Goal: Feedback & Contribution: Contribute content

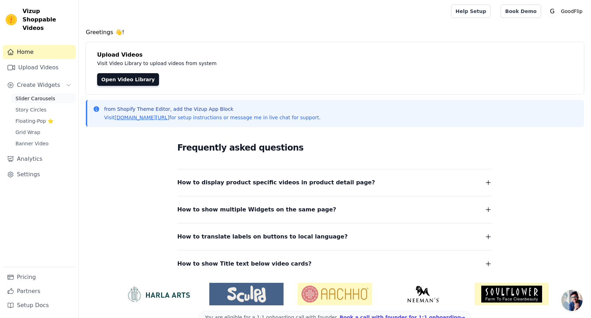
click at [29, 95] on span "Slider Carousels" at bounding box center [35, 98] width 40 height 7
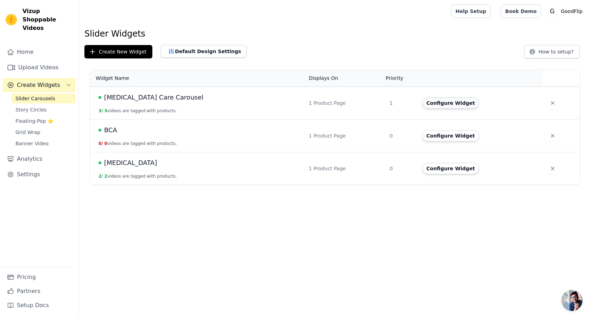
click at [443, 102] on button "Configure Widget" at bounding box center [450, 102] width 57 height 11
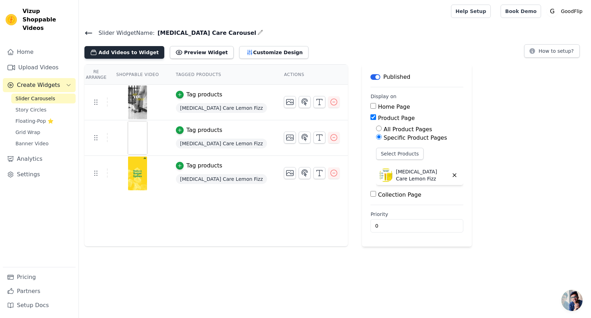
click at [136, 53] on button "Add Videos to Widget" at bounding box center [124, 52] width 80 height 13
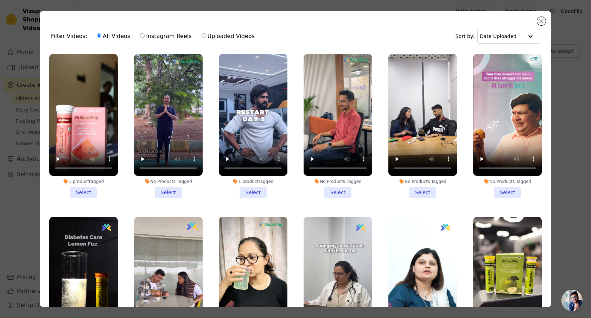
click at [140, 36] on input "Instagram Reels" at bounding box center [142, 35] width 5 height 5
radio input "true"
click at [202, 37] on input "Uploaded Videos" at bounding box center [204, 35] width 5 height 5
radio input "true"
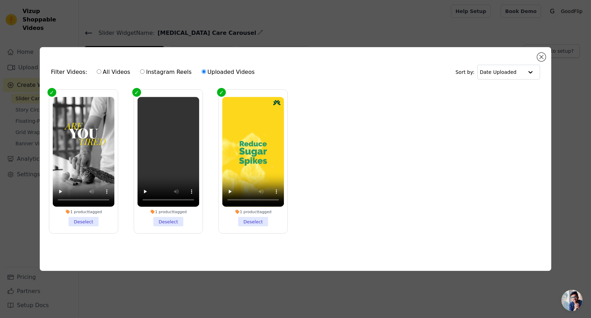
click at [97, 69] on input "All Videos" at bounding box center [99, 71] width 5 height 5
radio input "true"
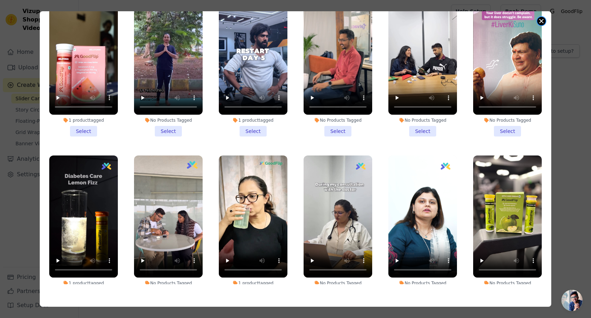
click at [541, 20] on button "Close modal" at bounding box center [541, 21] width 8 height 8
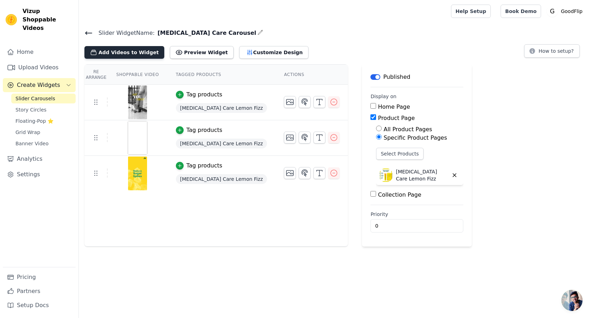
click at [144, 51] on button "Add Videos to Widget" at bounding box center [124, 52] width 80 height 13
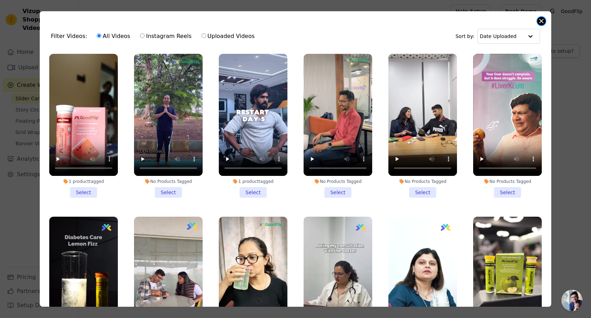
click at [538, 21] on button "Close modal" at bounding box center [541, 21] width 8 height 8
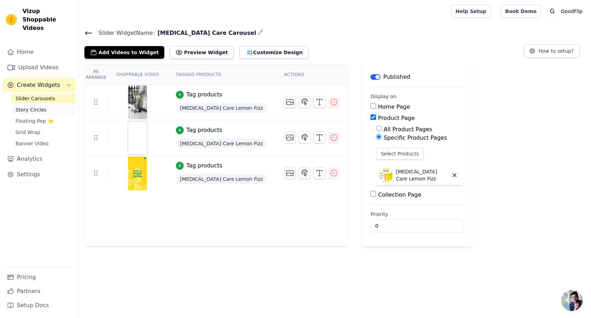
click at [42, 106] on span "Story Circles" at bounding box center [30, 109] width 31 height 7
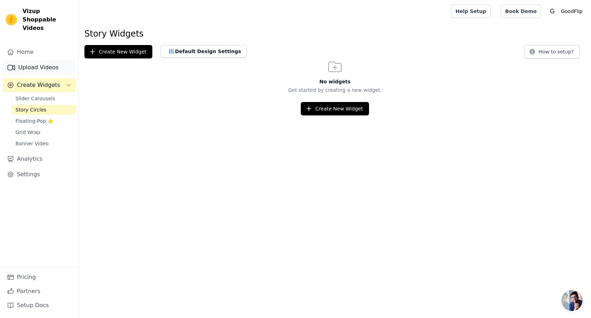
click at [49, 62] on link "Upload Videos" at bounding box center [39, 68] width 73 height 14
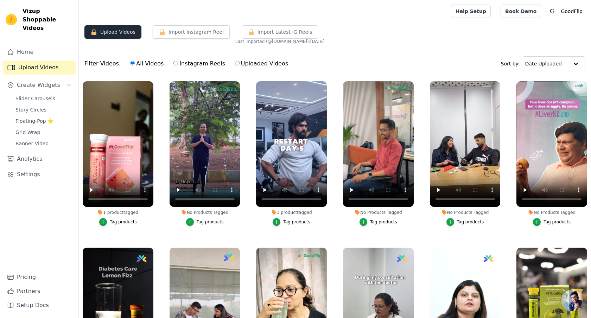
click at [109, 34] on button "Upload Videos" at bounding box center [112, 31] width 57 height 13
click at [149, 15] on div at bounding box center [263, 11] width 358 height 23
click at [189, 35] on button "Import Instagram Reel" at bounding box center [191, 31] width 77 height 13
click at [119, 31] on button "Upload Videos" at bounding box center [112, 31] width 57 height 13
click at [568, 300] on span "Open chat" at bounding box center [572, 300] width 21 height 21
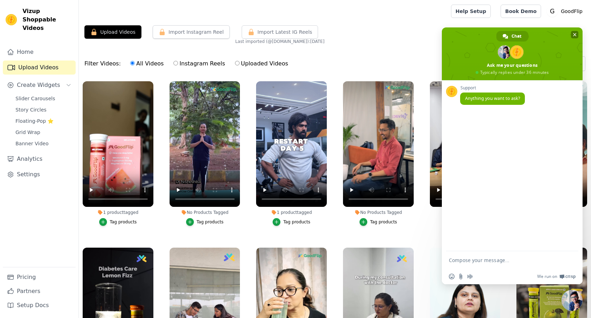
click at [577, 35] on span "Close chat" at bounding box center [574, 34] width 7 height 7
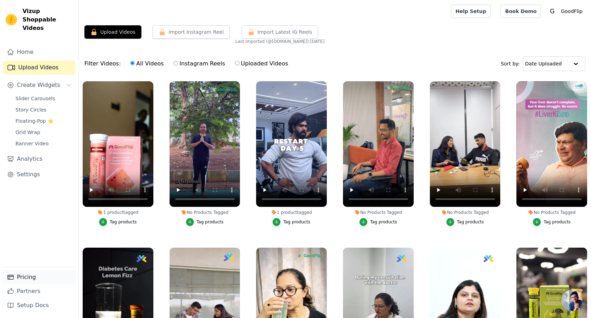
click at [19, 277] on link "Pricing" at bounding box center [39, 277] width 73 height 14
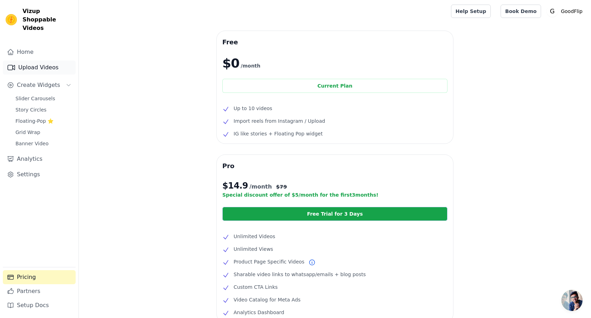
click at [32, 61] on link "Upload Videos" at bounding box center [39, 68] width 73 height 14
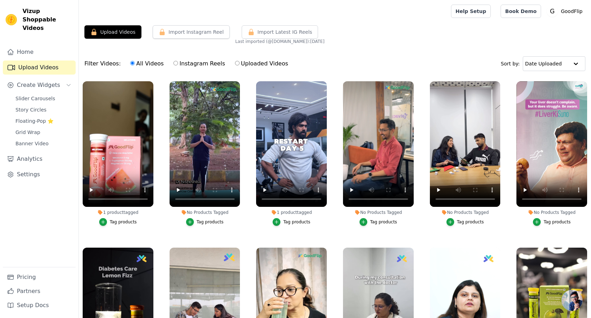
click at [316, 225] on div "Tag products" at bounding box center [291, 222] width 71 height 8
click at [324, 83] on icon "button" at bounding box center [325, 82] width 5 height 5
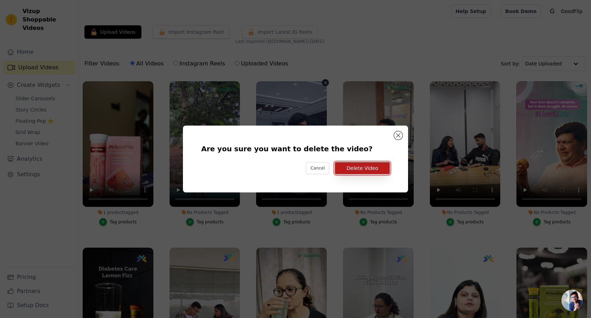
click at [358, 169] on button "Delete Video" at bounding box center [362, 168] width 55 height 12
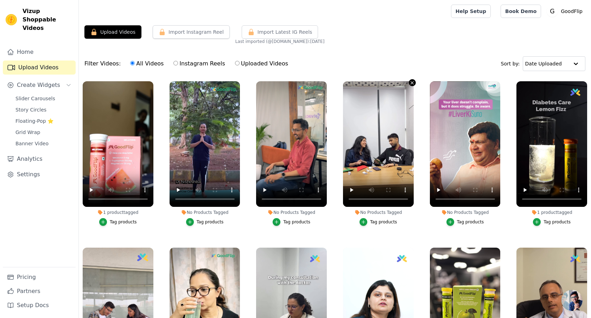
click at [412, 82] on icon "button" at bounding box center [412, 82] width 3 height 3
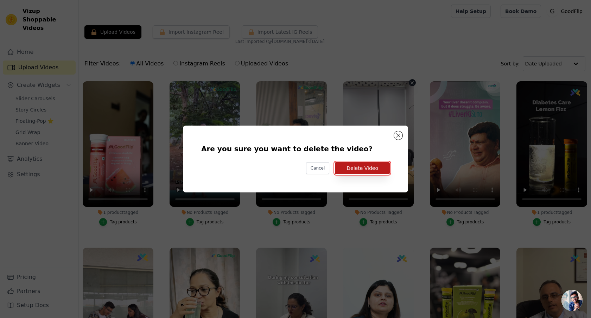
click at [373, 165] on button "Delete Video" at bounding box center [362, 168] width 55 height 12
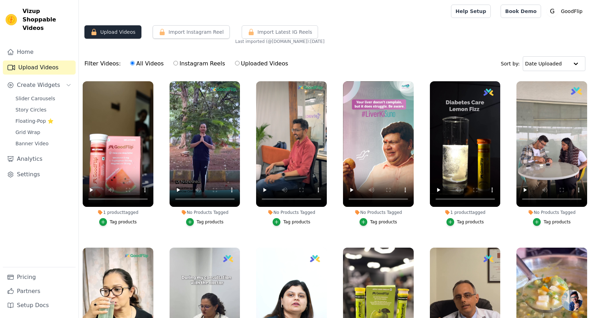
click at [122, 28] on button "Upload Videos" at bounding box center [112, 31] width 57 height 13
click at [499, 83] on icon "button" at bounding box center [499, 82] width 3 height 3
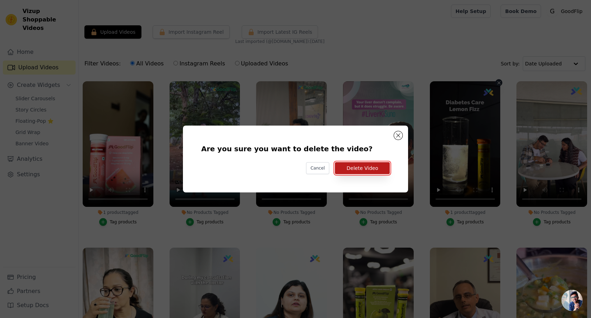
click at [361, 170] on button "Delete Video" at bounding box center [362, 168] width 55 height 12
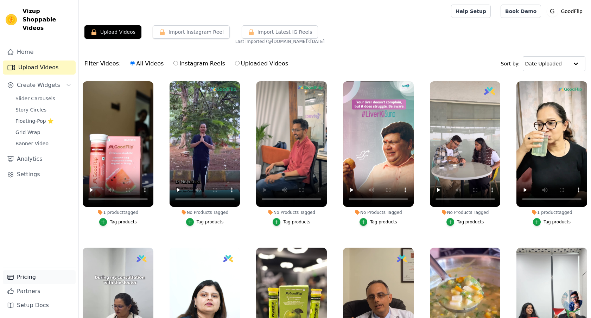
click at [22, 278] on link "Pricing" at bounding box center [39, 277] width 73 height 14
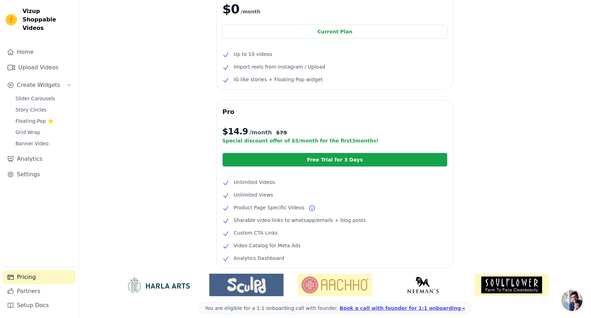
scroll to position [53, 0]
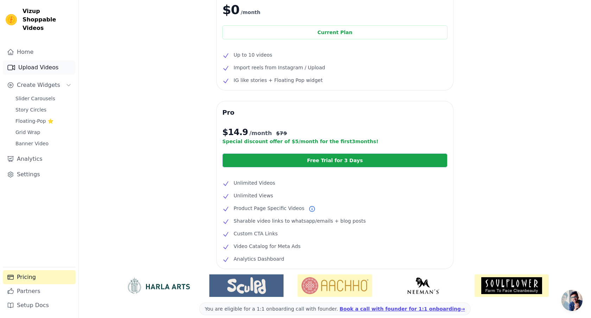
click at [44, 61] on link "Upload Videos" at bounding box center [39, 68] width 73 height 14
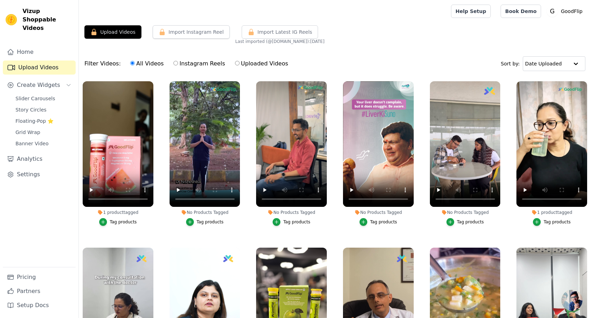
click at [235, 62] on input "Uploaded Videos" at bounding box center [237, 63] width 5 height 5
radio input "true"
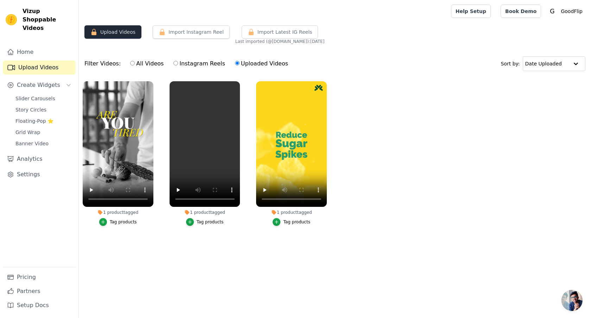
click at [117, 33] on button "Upload Videos" at bounding box center [112, 31] width 57 height 13
click at [130, 63] on input "All Videos" at bounding box center [132, 63] width 5 height 5
radio input "true"
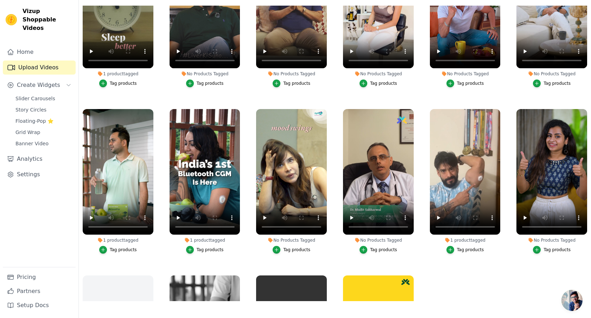
scroll to position [567, 0]
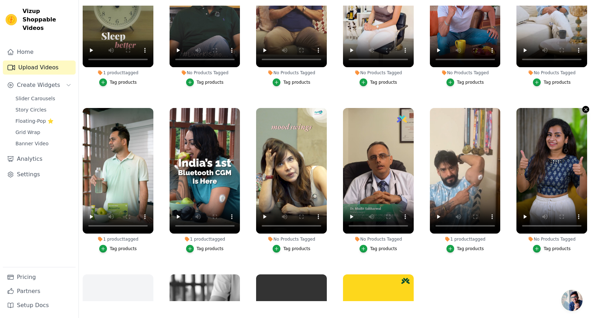
click at [584, 108] on icon "button" at bounding box center [585, 109] width 5 height 5
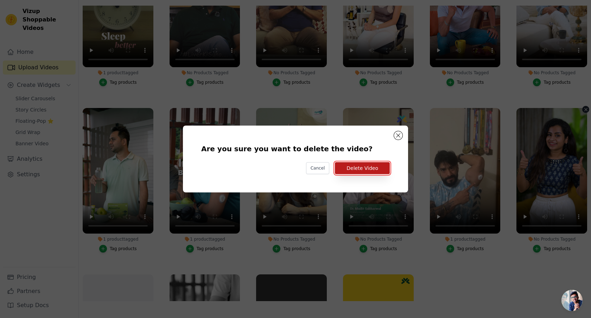
click at [374, 166] on button "Delete Video" at bounding box center [362, 168] width 55 height 12
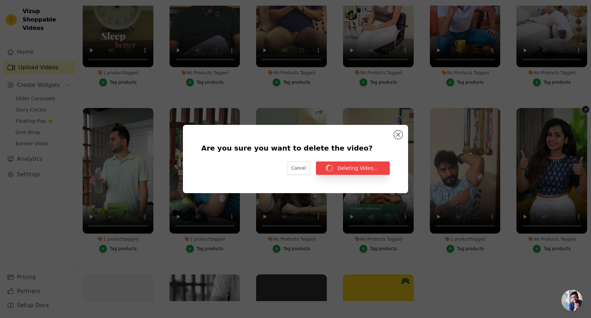
scroll to position [72, 0]
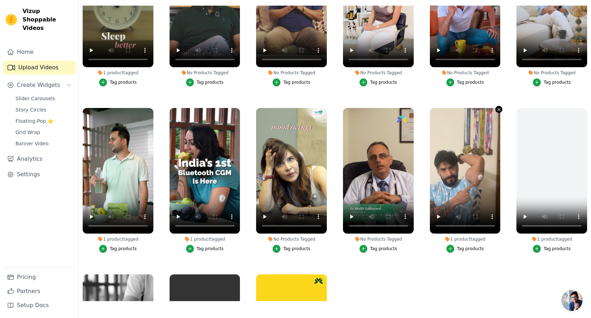
click at [500, 107] on icon "button" at bounding box center [499, 109] width 5 height 5
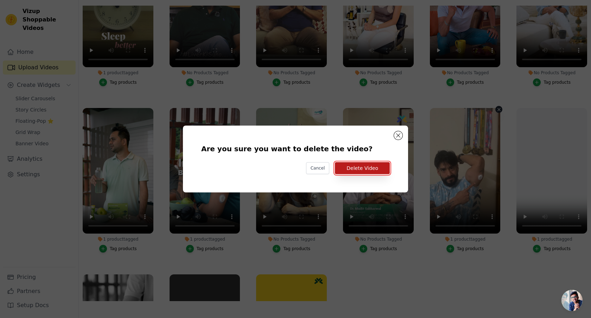
click at [360, 170] on button "Delete Video" at bounding box center [362, 168] width 55 height 12
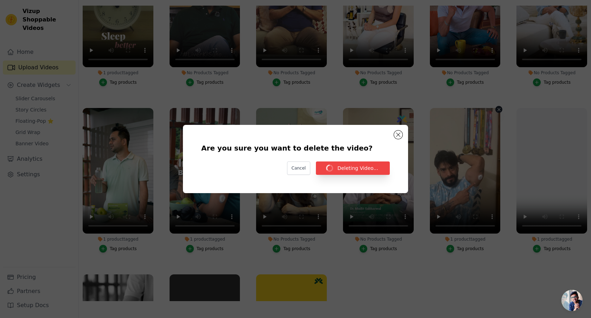
scroll to position [72, 0]
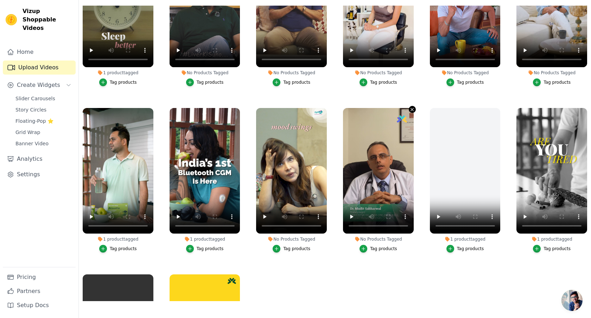
click at [411, 107] on icon "button" at bounding box center [412, 109] width 5 height 5
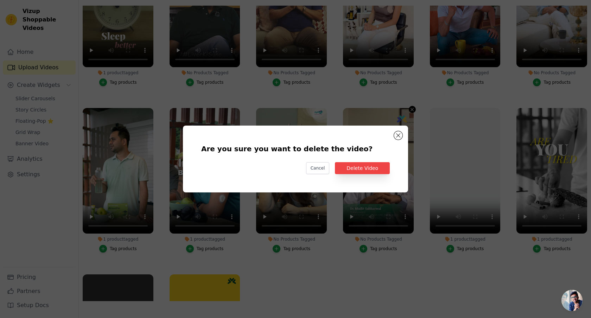
scroll to position [0, 0]
click at [361, 166] on button "Delete Video" at bounding box center [362, 168] width 55 height 12
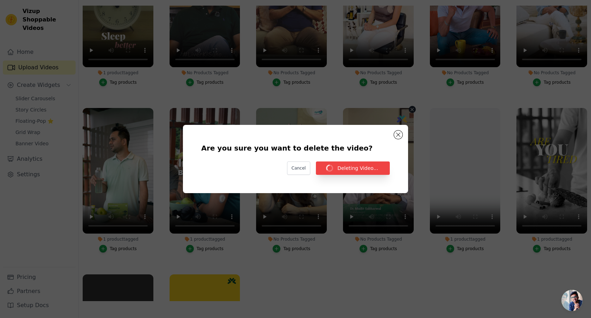
scroll to position [72, 0]
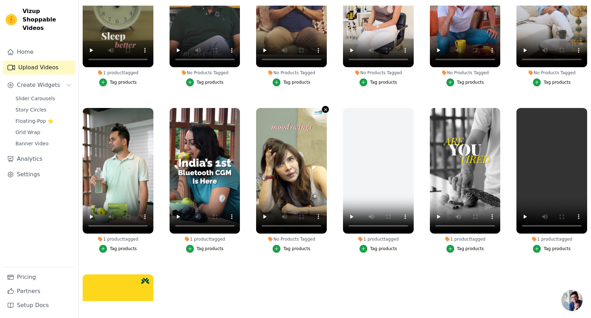
click at [323, 107] on icon "button" at bounding box center [325, 109] width 5 height 5
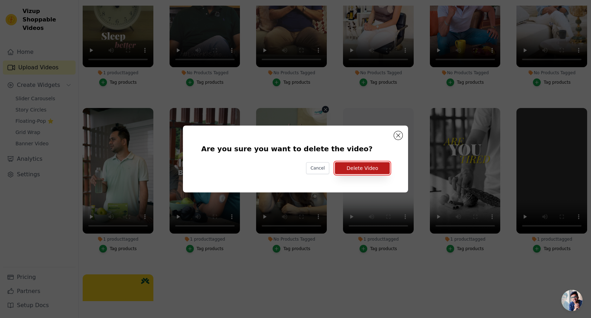
click at [345, 166] on button "Delete Video" at bounding box center [362, 168] width 55 height 12
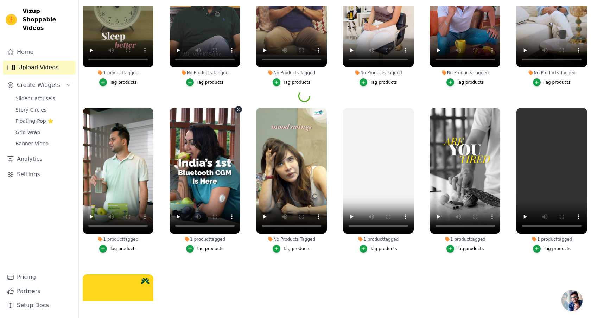
scroll to position [548, 0]
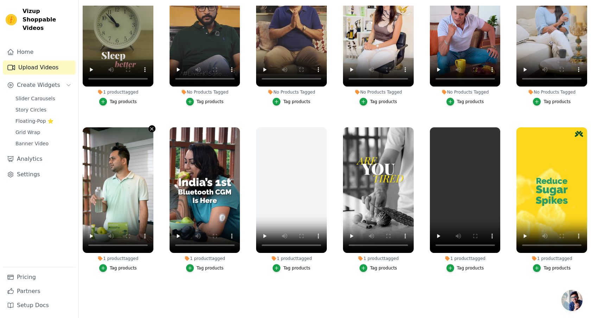
click at [150, 129] on icon "button" at bounding box center [151, 128] width 5 height 5
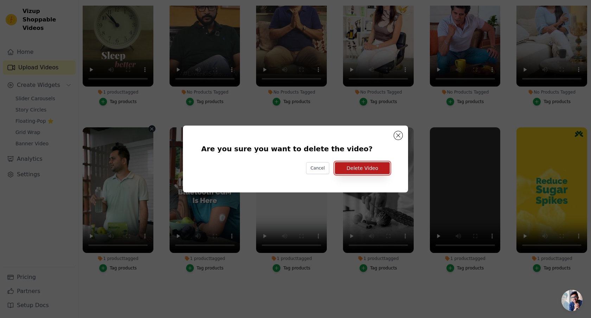
click at [356, 167] on button "Delete Video" at bounding box center [362, 168] width 55 height 12
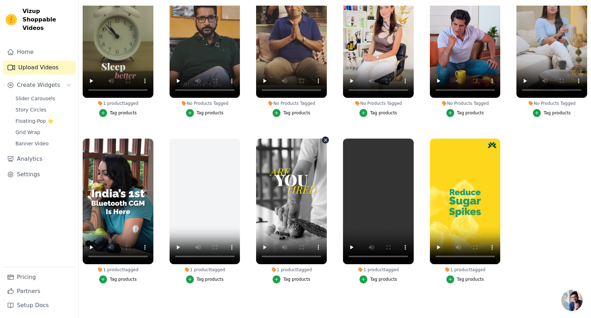
scroll to position [536, 0]
click at [124, 179] on video at bounding box center [118, 202] width 71 height 126
click at [150, 136] on div "1 product tagged Tag products" at bounding box center [118, 212] width 78 height 155
click at [151, 139] on icon "button" at bounding box center [152, 140] width 3 height 3
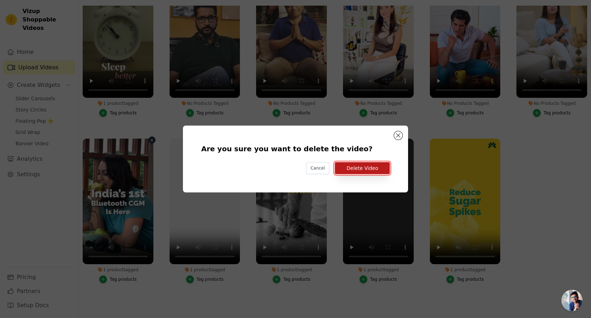
click at [368, 163] on button "Delete Video" at bounding box center [362, 168] width 55 height 12
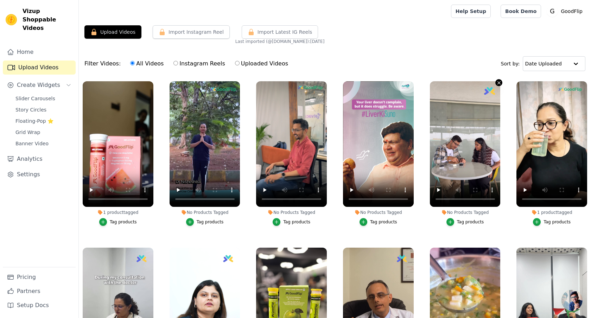
click at [498, 82] on icon "button" at bounding box center [499, 82] width 5 height 5
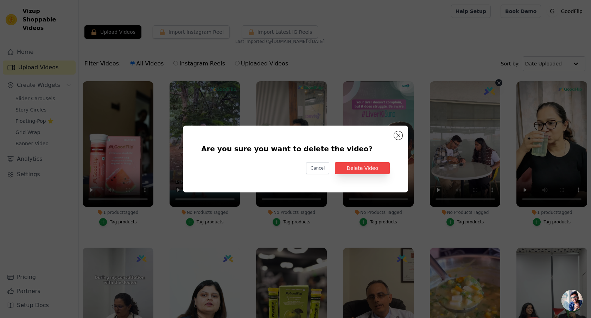
click at [495, 79] on button "Are you sure you want to delete the video? Cancel Delete Video No Products Tagg…" at bounding box center [498, 82] width 7 height 7
click at [366, 172] on button "Delete Video" at bounding box center [362, 168] width 55 height 12
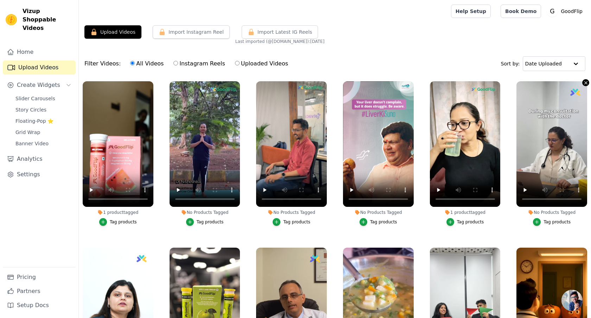
click at [587, 81] on icon "button" at bounding box center [585, 82] width 5 height 5
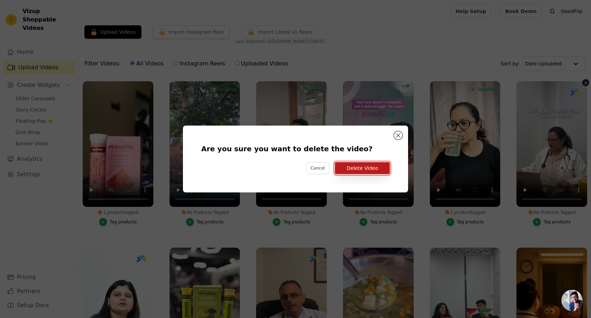
click at [378, 163] on button "Delete Video" at bounding box center [362, 168] width 55 height 12
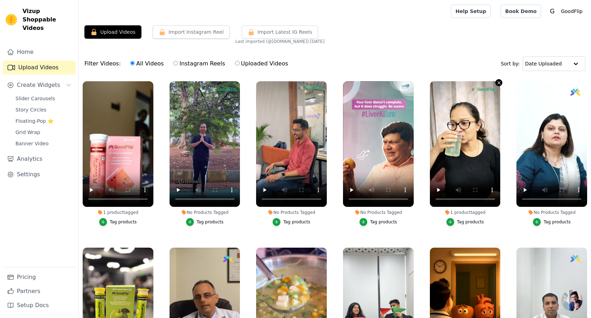
click at [500, 83] on icon "button" at bounding box center [499, 82] width 3 height 3
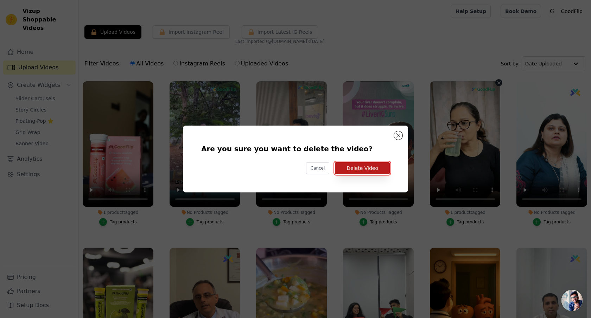
click at [371, 170] on button "Delete Video" at bounding box center [362, 168] width 55 height 12
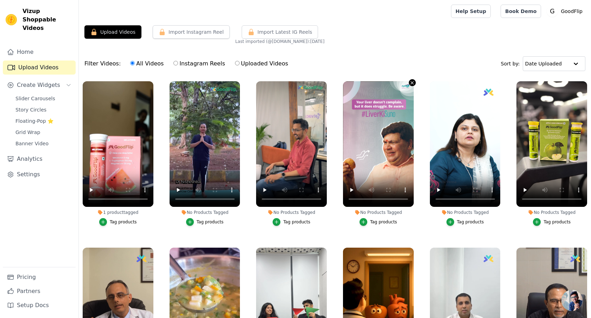
click at [411, 83] on icon "button" at bounding box center [412, 82] width 3 height 3
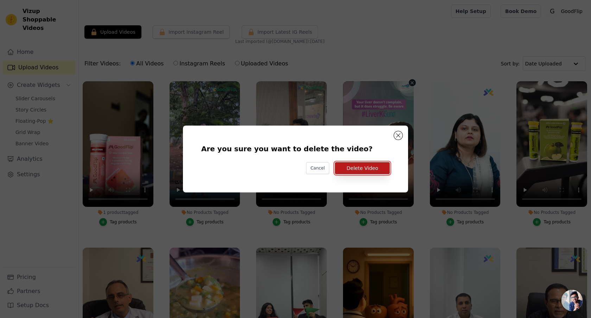
click at [376, 169] on button "Delete Video" at bounding box center [362, 168] width 55 height 12
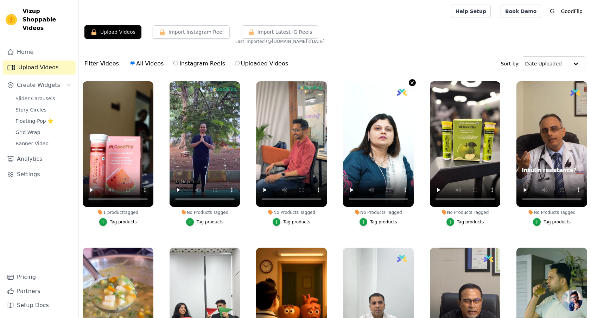
click at [413, 83] on icon "button" at bounding box center [412, 82] width 5 height 5
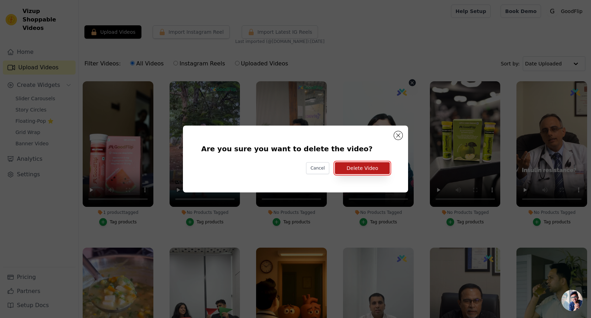
click at [368, 172] on button "Delete Video" at bounding box center [362, 168] width 55 height 12
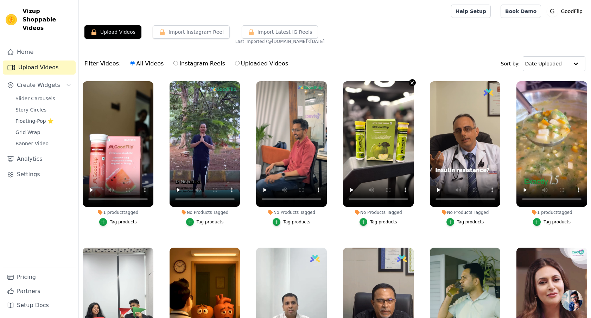
click at [413, 83] on icon "button" at bounding box center [412, 82] width 5 height 5
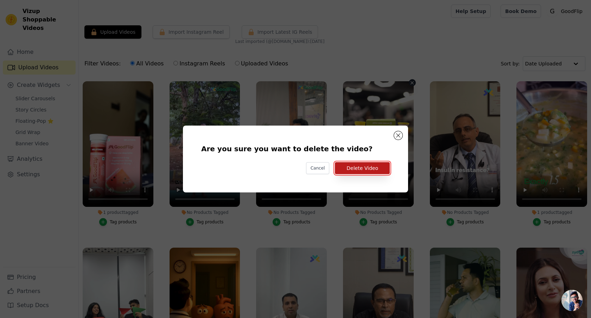
click at [375, 166] on button "Delete Video" at bounding box center [362, 168] width 55 height 12
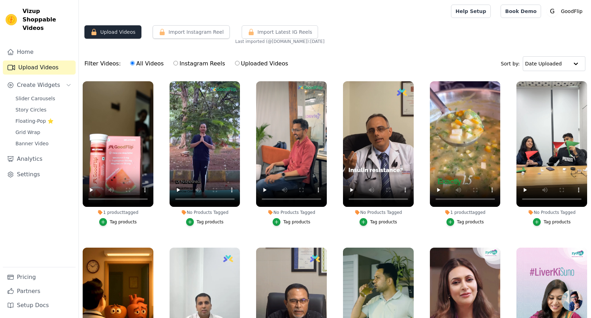
click at [113, 32] on button "Upload Videos" at bounding box center [112, 31] width 57 height 13
click at [585, 81] on icon "button" at bounding box center [585, 82] width 5 height 5
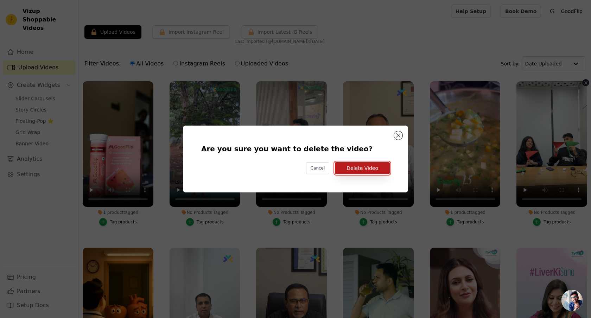
click at [380, 167] on button "Delete Video" at bounding box center [362, 168] width 55 height 12
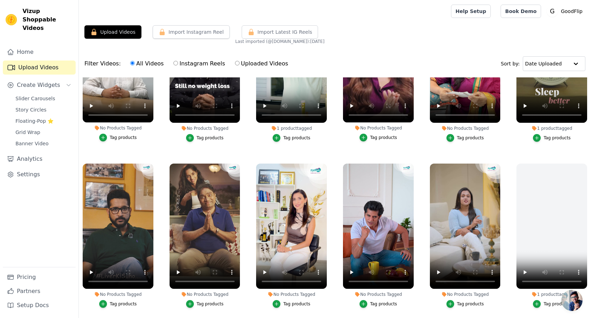
scroll to position [251, 0]
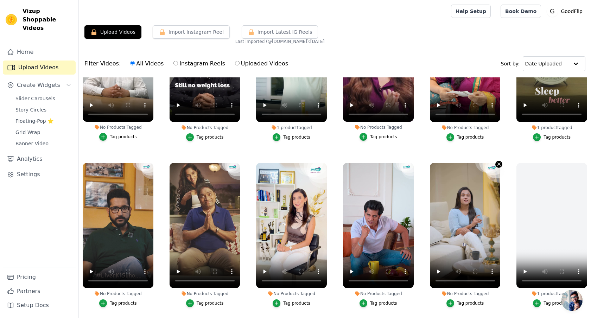
click at [497, 164] on icon "button" at bounding box center [499, 164] width 5 height 5
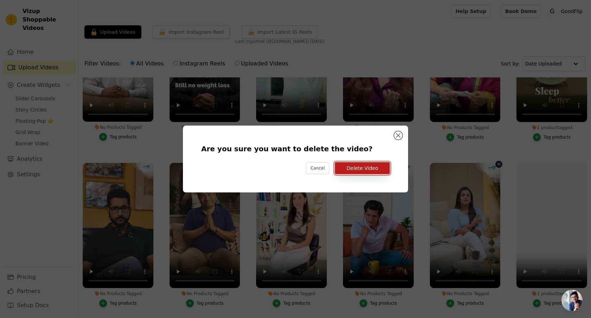
click at [368, 164] on button "Delete Video" at bounding box center [362, 168] width 55 height 12
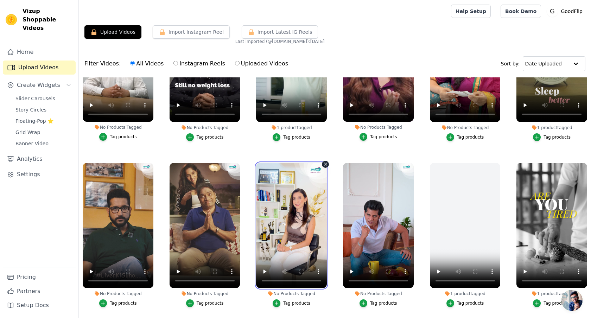
click at [321, 164] on video at bounding box center [291, 226] width 71 height 126
click at [324, 164] on icon "button" at bounding box center [325, 164] width 5 height 5
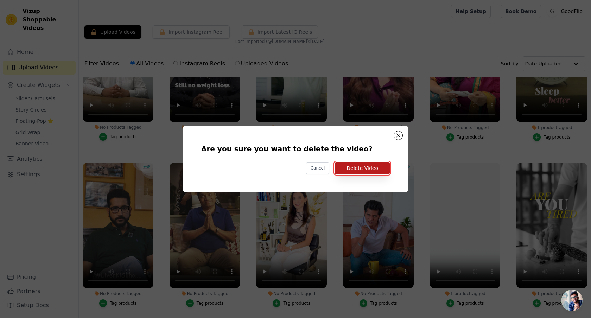
click at [372, 170] on button "Delete Video" at bounding box center [362, 168] width 55 height 12
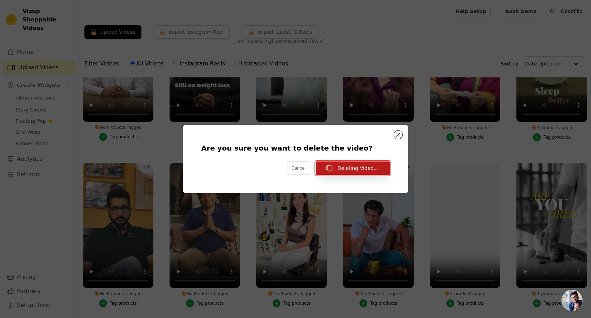
click at [372, 170] on button "Deleting Video..." at bounding box center [353, 168] width 74 height 13
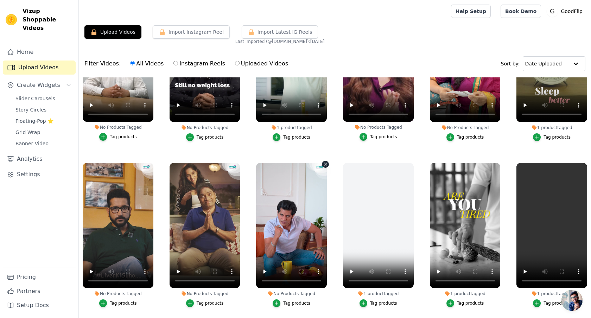
click at [323, 163] on icon "button" at bounding box center [325, 164] width 5 height 5
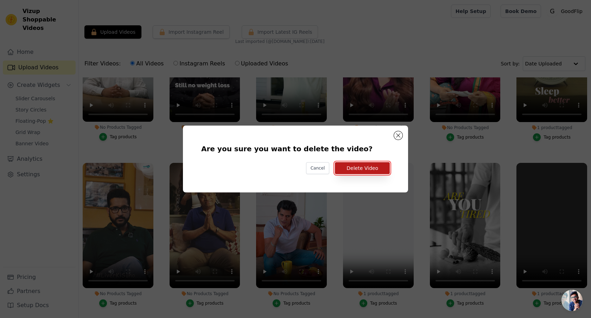
click at [348, 170] on button "Delete Video" at bounding box center [362, 168] width 55 height 12
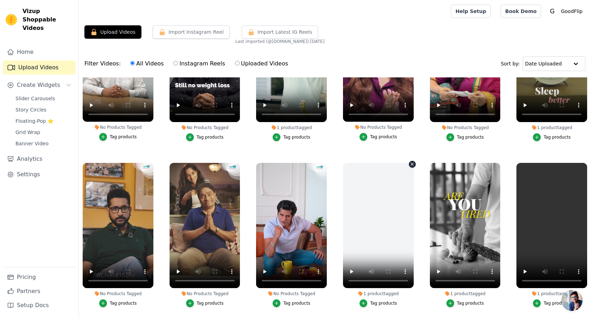
scroll to position [215, 0]
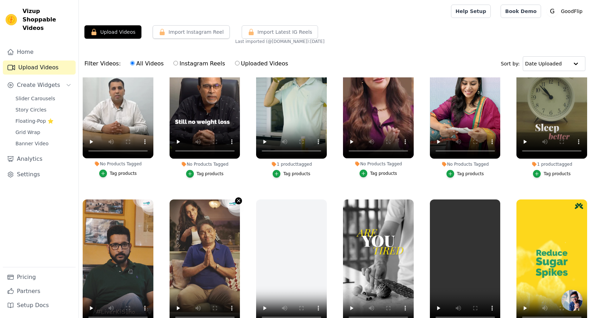
click at [239, 199] on icon "button" at bounding box center [238, 200] width 5 height 5
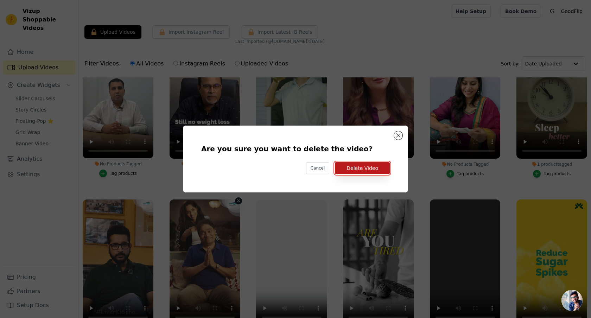
click at [354, 165] on button "Delete Video" at bounding box center [362, 168] width 55 height 12
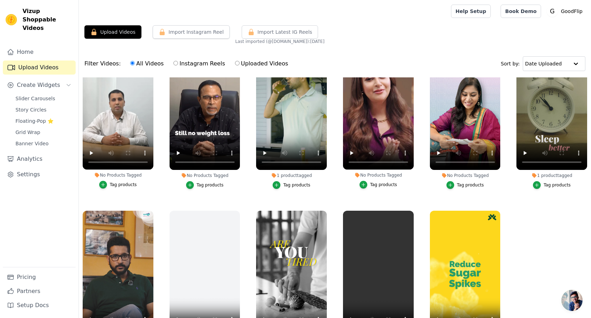
scroll to position [203, 0]
click at [149, 211] on icon "button" at bounding box center [151, 211] width 5 height 5
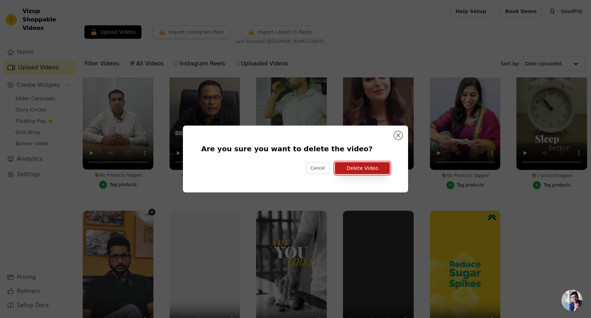
click at [352, 171] on button "Delete Video" at bounding box center [362, 168] width 55 height 12
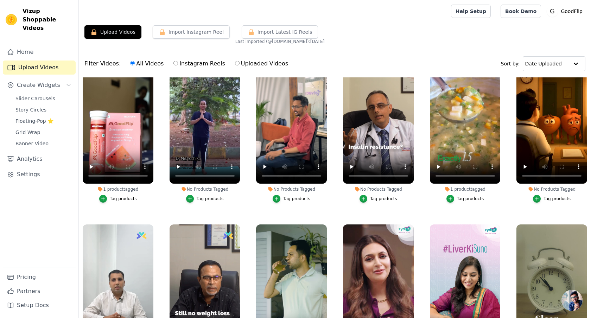
scroll to position [0, 0]
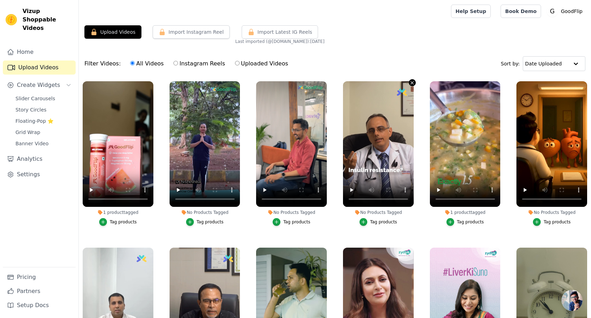
click at [411, 82] on icon "button" at bounding box center [412, 82] width 5 height 5
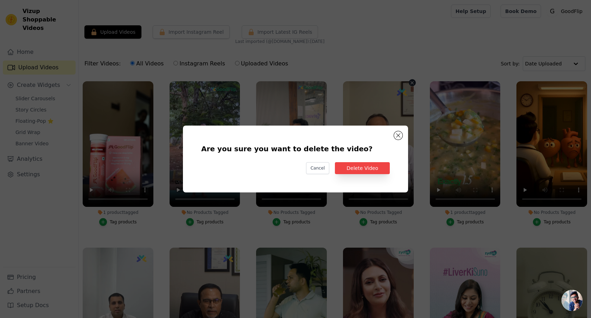
click at [363, 177] on div "Are you sure you want to delete the video? Cancel Delete Video" at bounding box center [295, 159] width 203 height 44
click at [366, 170] on button "Delete Video" at bounding box center [362, 168] width 55 height 12
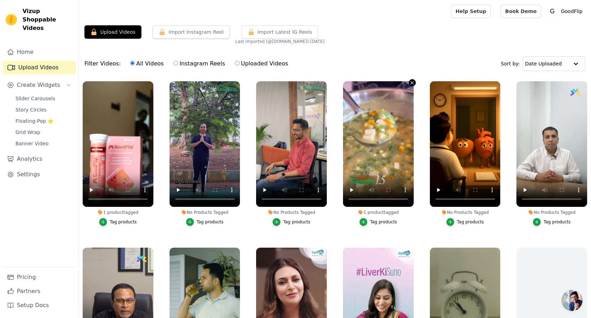
click at [411, 83] on icon "button" at bounding box center [412, 82] width 3 height 3
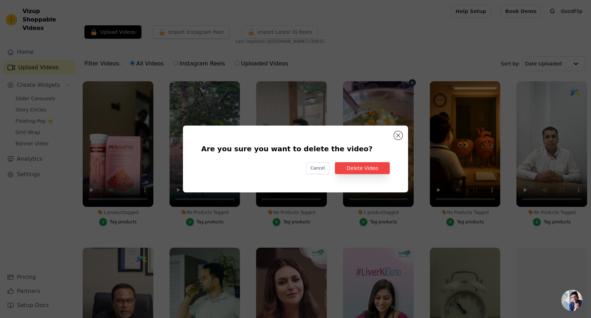
click at [443, 58] on div "Are you sure you want to delete the video? Cancel Delete Video" at bounding box center [295, 159] width 591 height 318
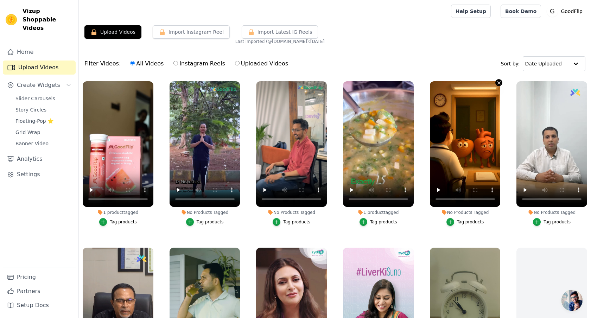
click at [500, 82] on icon "button" at bounding box center [499, 82] width 5 height 5
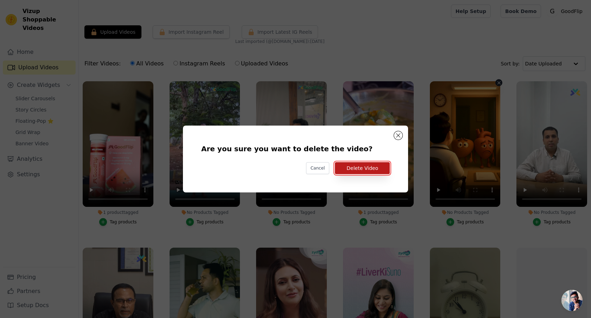
click at [386, 169] on button "Delete Video" at bounding box center [362, 168] width 55 height 12
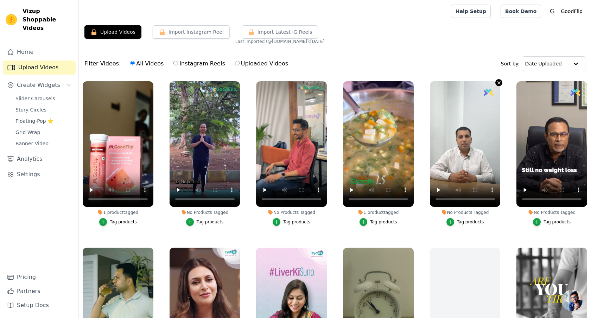
click at [498, 83] on icon "button" at bounding box center [499, 82] width 3 height 3
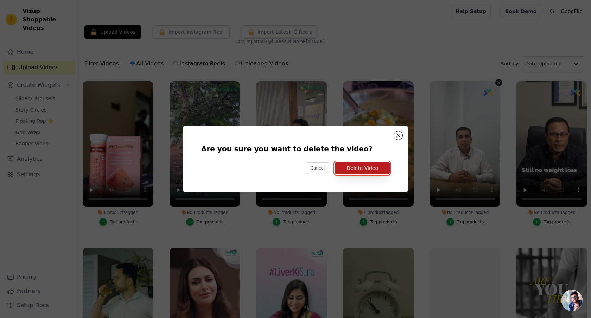
click at [374, 166] on button "Delete Video" at bounding box center [362, 168] width 55 height 12
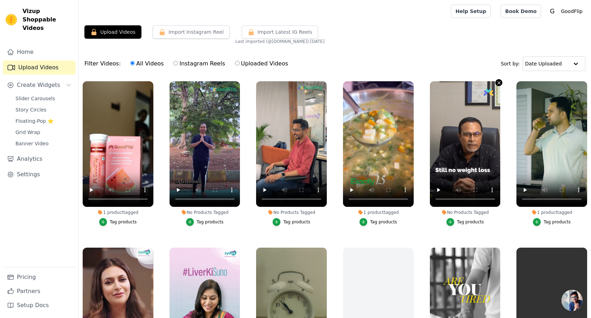
click at [496, 83] on button "No Products Tagged Tag products" at bounding box center [498, 82] width 7 height 7
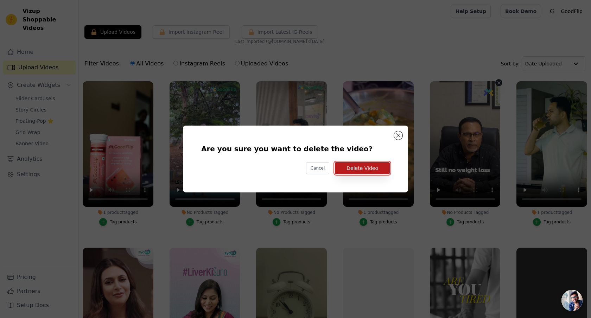
click at [377, 171] on button "Delete Video" at bounding box center [362, 168] width 55 height 12
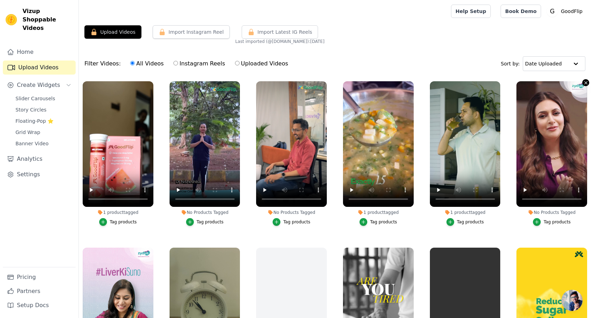
click at [583, 82] on icon "button" at bounding box center [585, 82] width 5 height 5
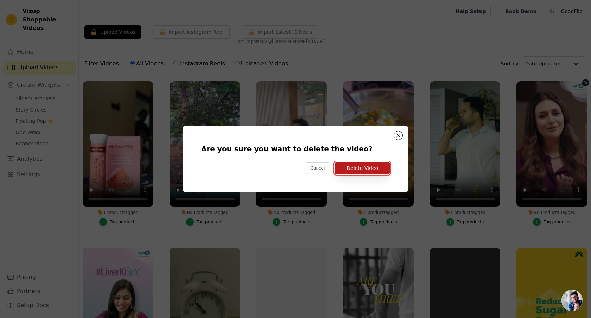
click at [377, 169] on button "Delete Video" at bounding box center [362, 168] width 55 height 12
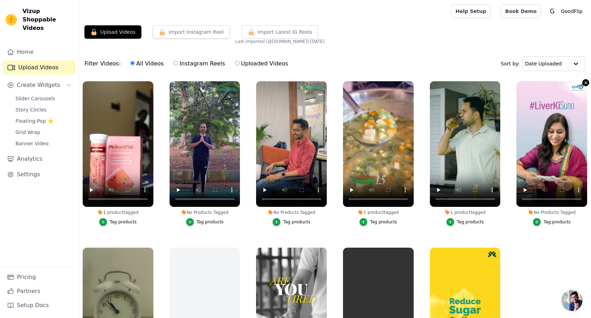
click at [583, 83] on icon "button" at bounding box center [585, 82] width 5 height 5
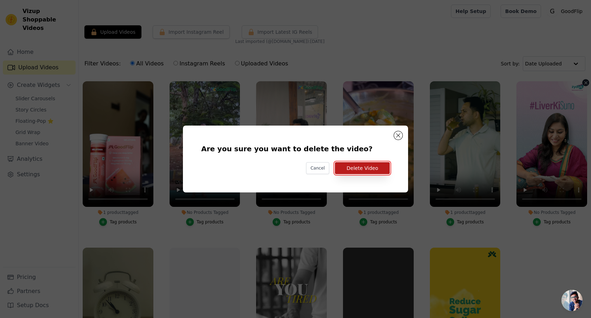
click at [375, 167] on button "Delete Video" at bounding box center [362, 168] width 55 height 12
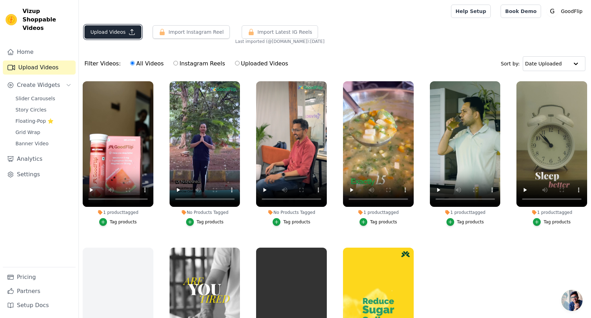
click at [99, 29] on button "Upload Videos" at bounding box center [112, 31] width 57 height 13
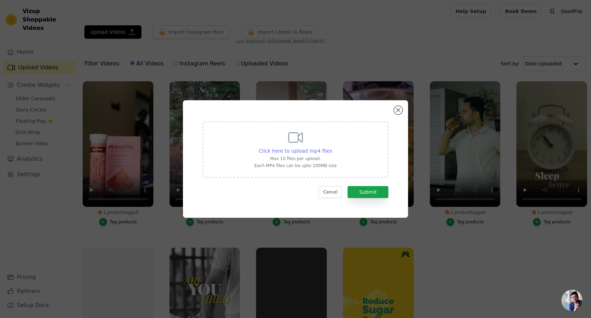
click at [298, 148] on span "Click here to upload mp4 files" at bounding box center [296, 151] width 74 height 6
click at [332, 147] on input "Click here to upload mp4 files Max 10 files per upload. Each MP4 files can be u…" at bounding box center [332, 147] width 0 height 0
type input "C:\fakepath\Final Nutra Diabetes video-Dr Shweta_1.mp4"
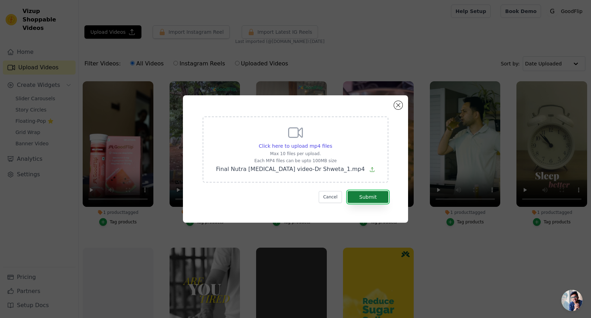
click at [360, 196] on button "Submit" at bounding box center [368, 197] width 41 height 12
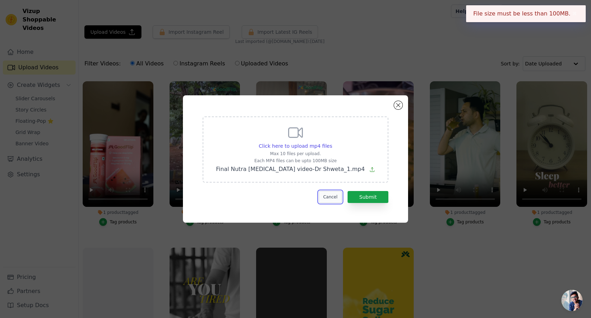
click at [326, 196] on button "Cancel" at bounding box center [331, 197] width 24 height 12
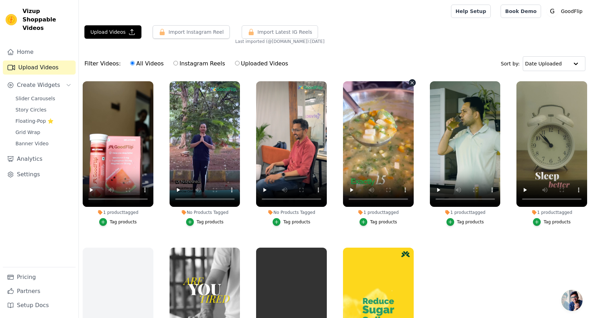
scroll to position [37, 0]
